Goal: Book appointment/travel/reservation

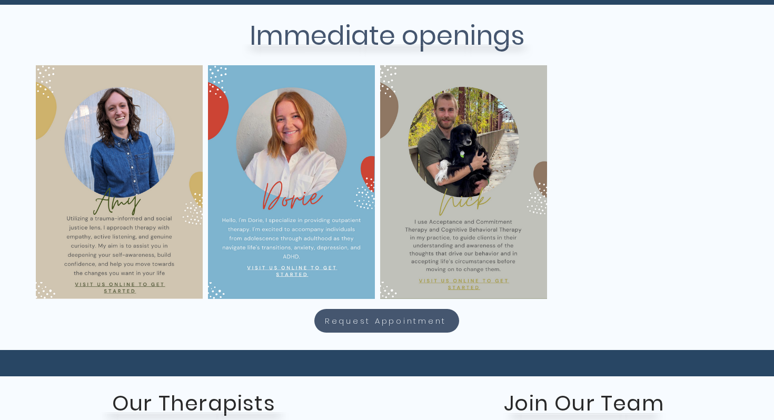
scroll to position [453, 0]
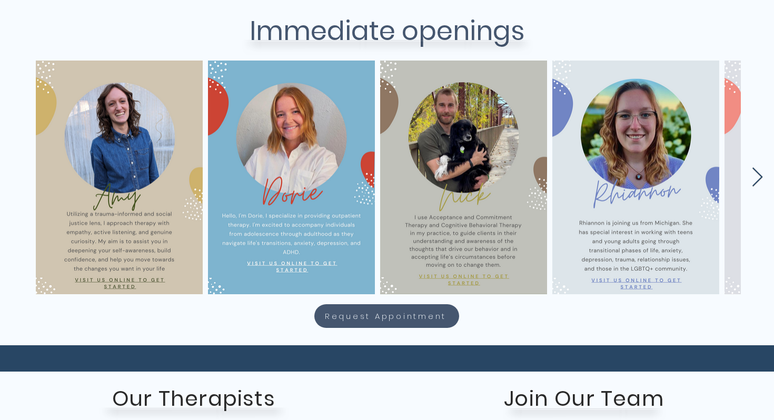
click at [759, 183] on icon "Next Item" at bounding box center [758, 178] width 12 height 21
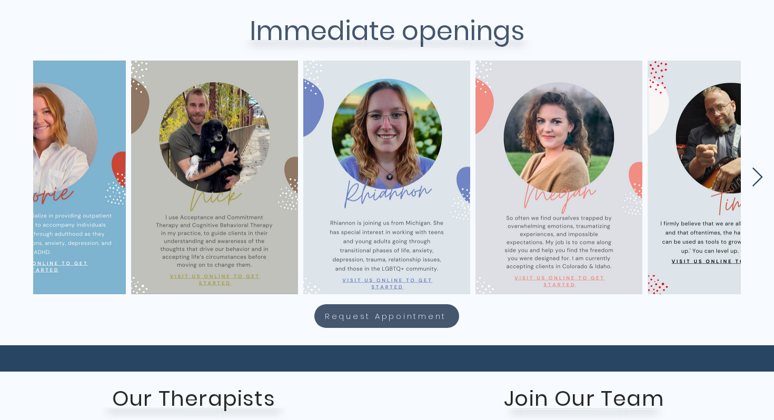
scroll to position [0, 249]
click at [759, 183] on icon "Next Item" at bounding box center [758, 178] width 12 height 21
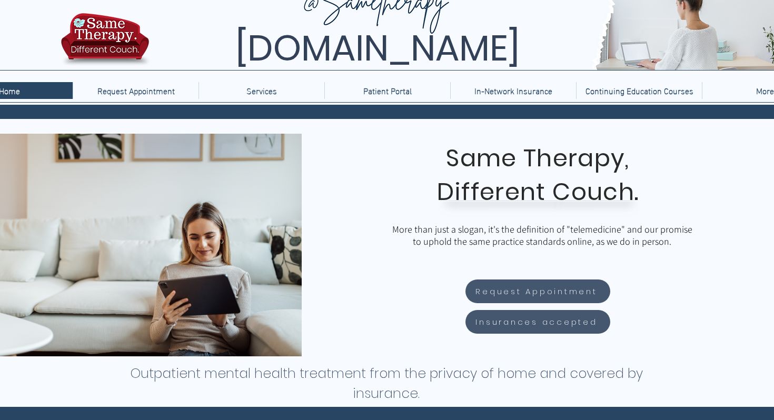
scroll to position [25, 0]
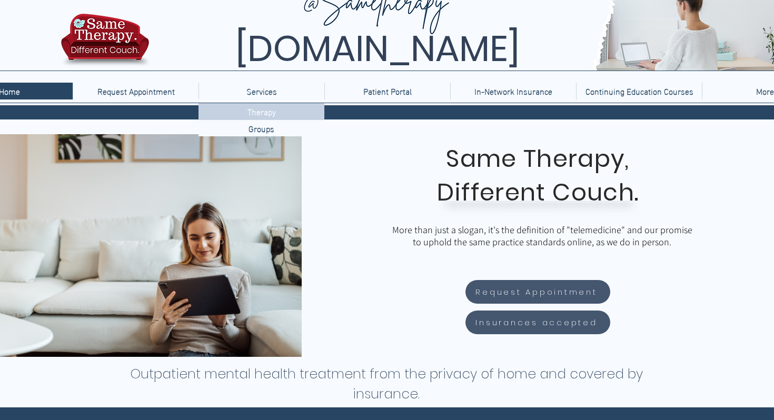
click at [241, 113] on div "Therapy" at bounding box center [262, 111] width 126 height 16
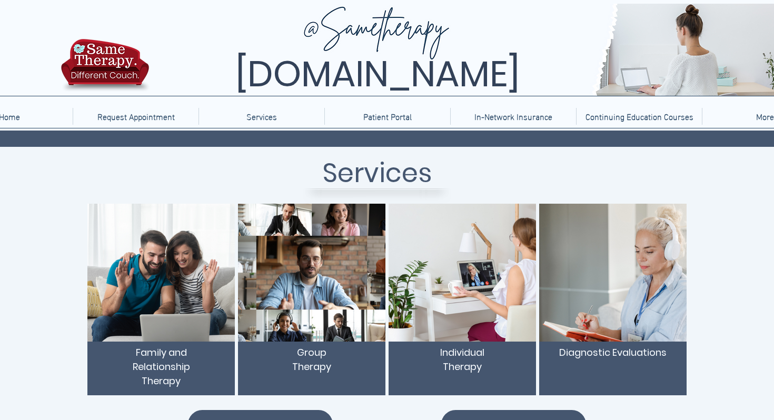
click at [460, 301] on img "main content" at bounding box center [463, 273] width 148 height 138
